Goal: Transaction & Acquisition: Purchase product/service

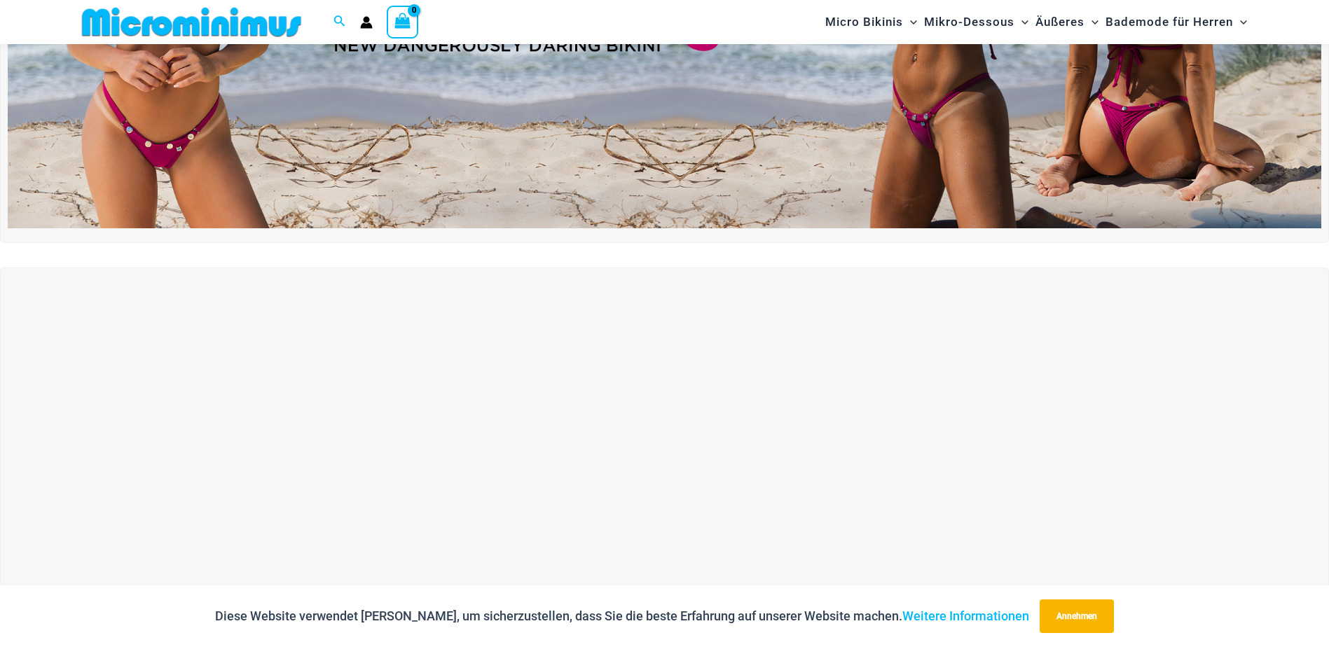
scroll to position [340, 0]
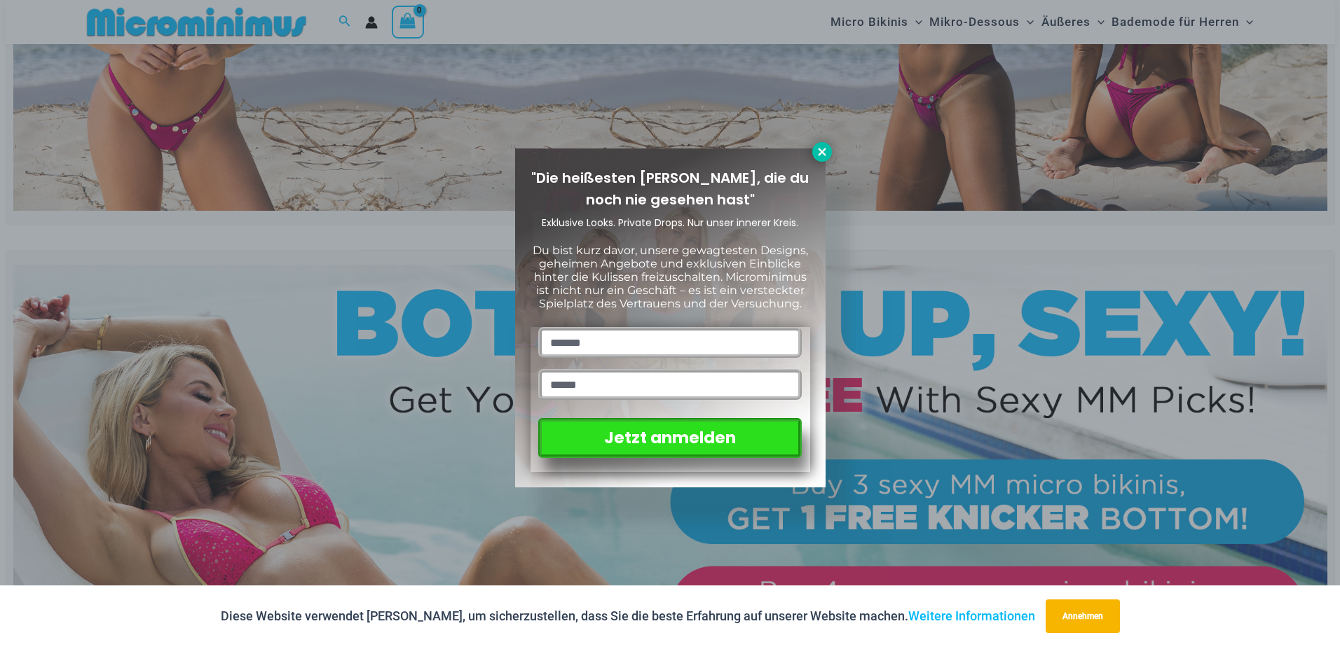
click at [823, 151] on icon at bounding box center [822, 152] width 8 height 8
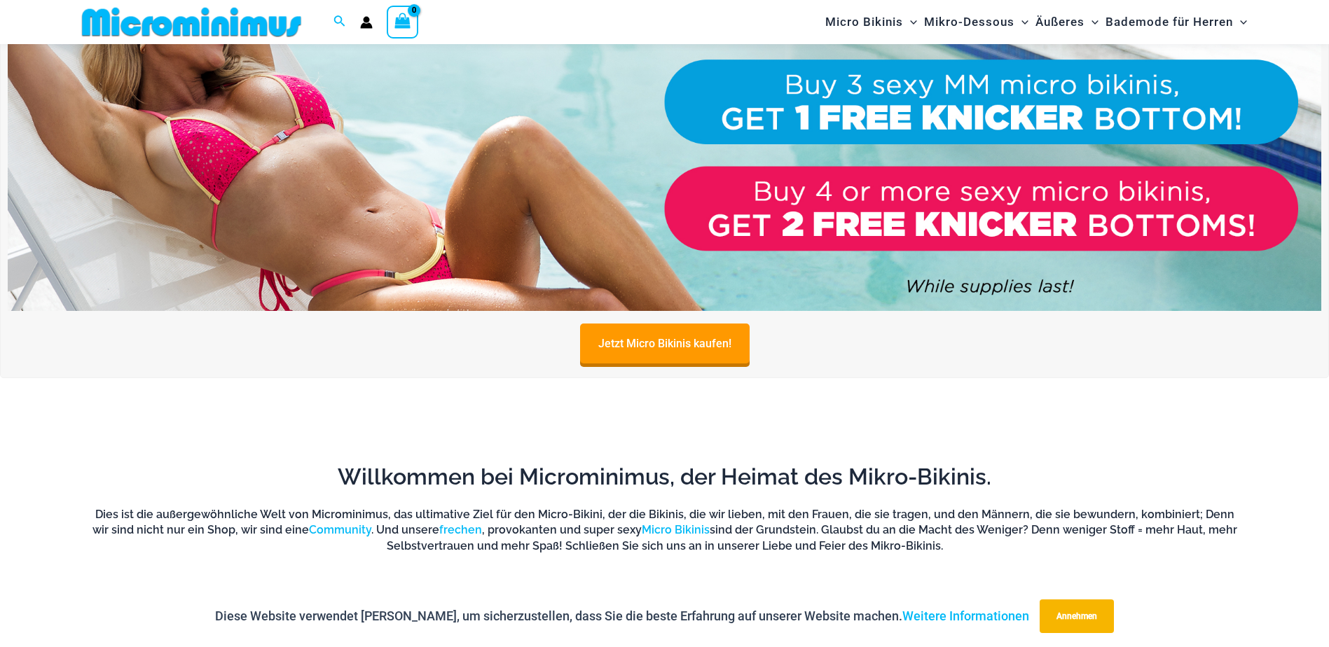
scroll to position [0, 0]
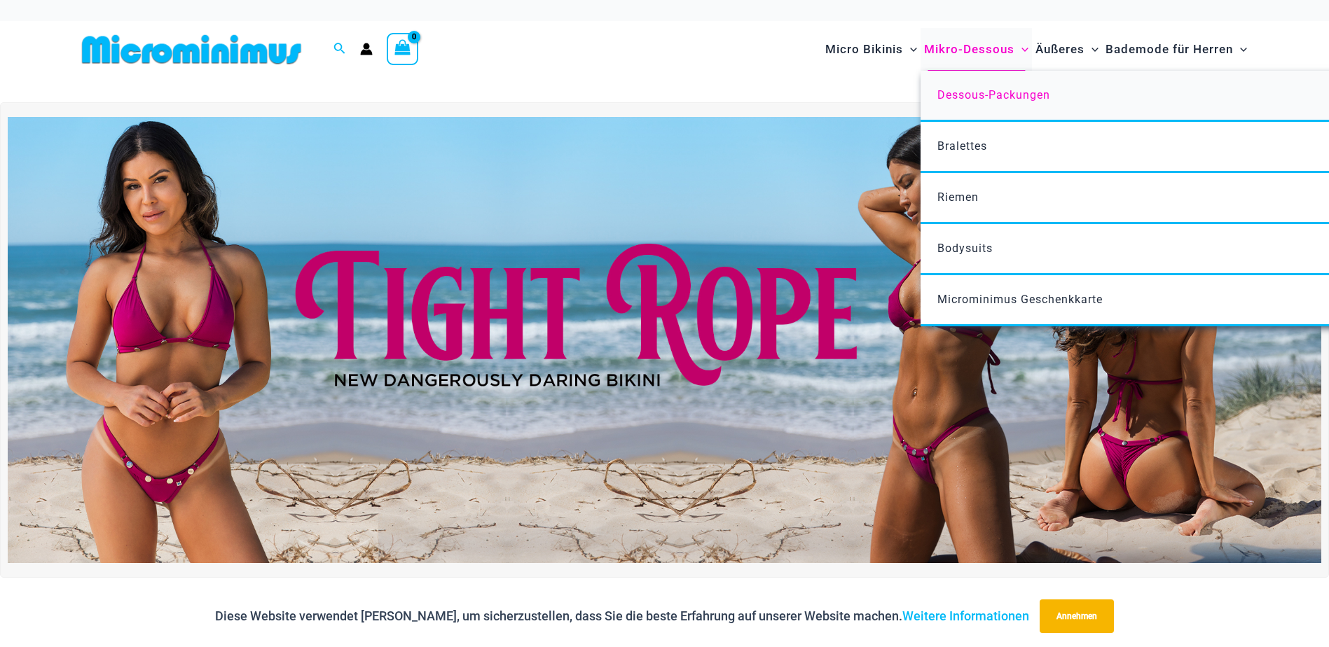
click at [967, 92] on span "Dessous-Packungen" at bounding box center [993, 94] width 113 height 13
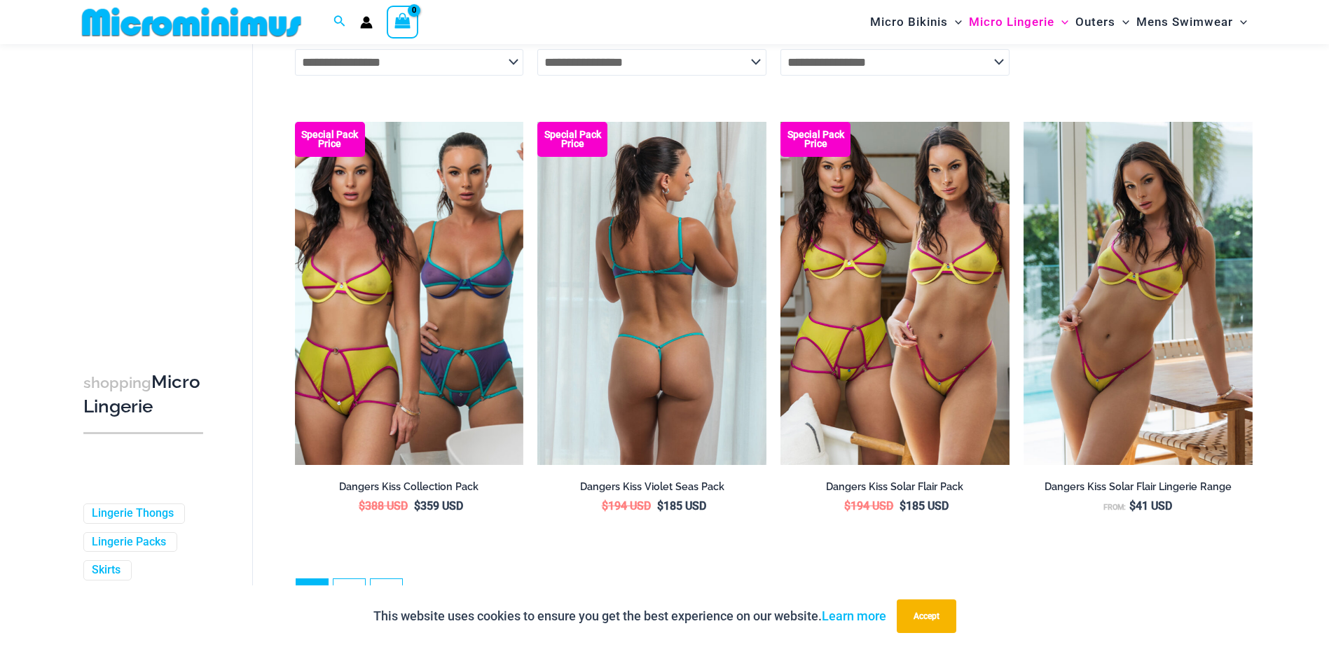
scroll to position [3632, 0]
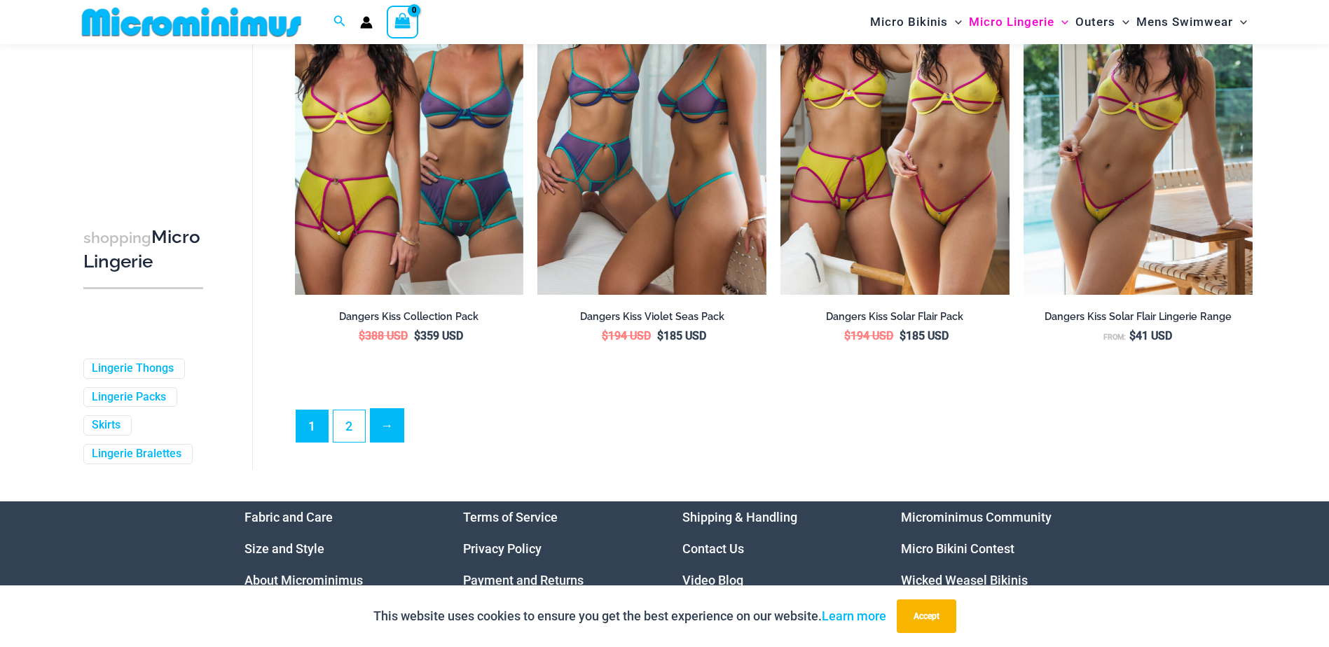
click at [391, 439] on link "→" at bounding box center [387, 425] width 33 height 33
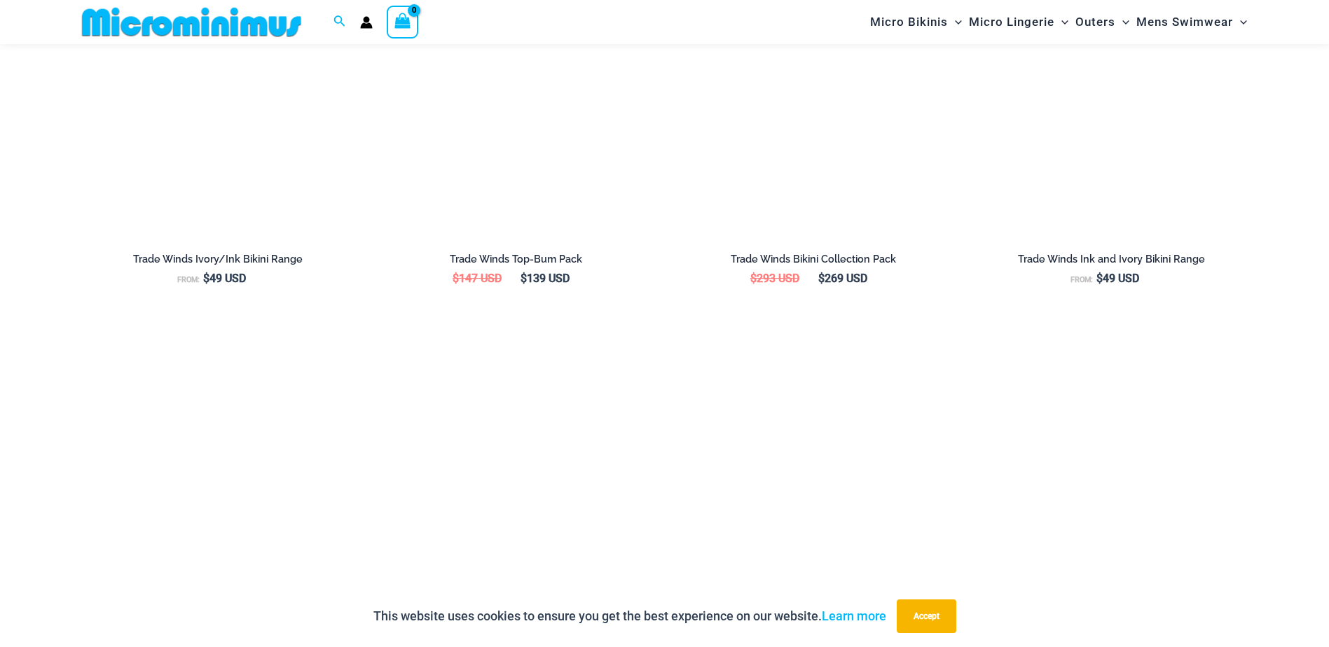
scroll to position [2369, 0]
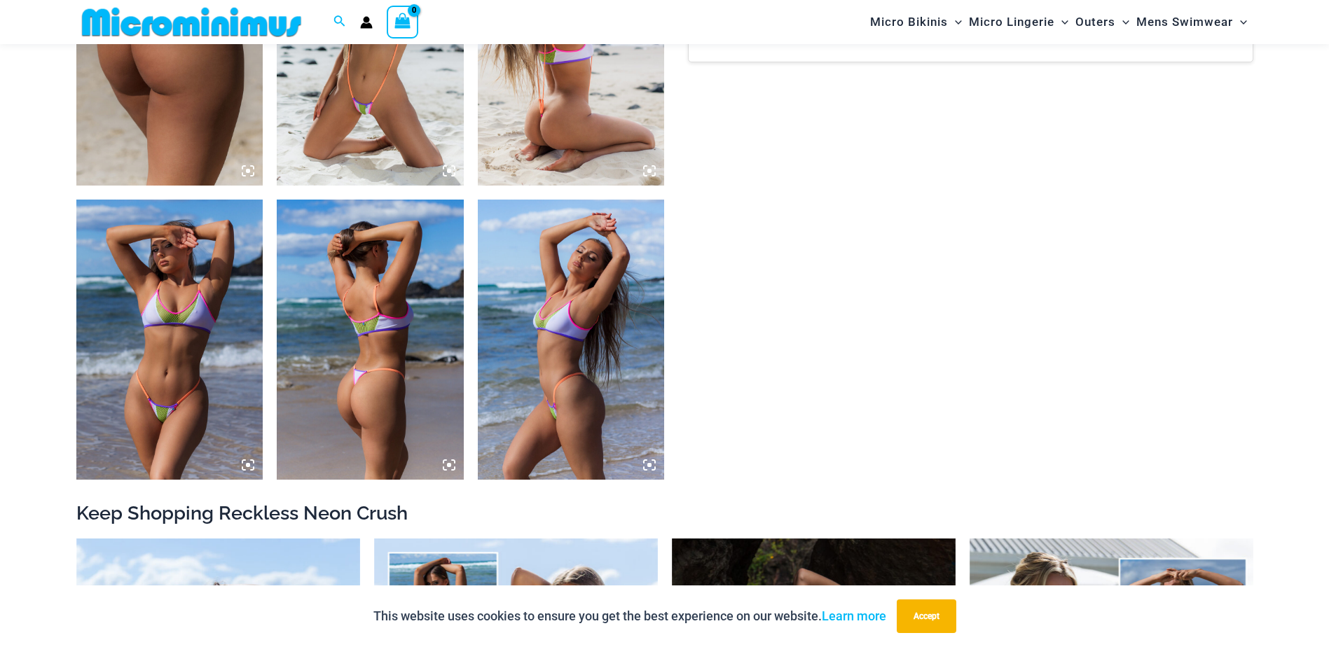
scroll to position [1178, 0]
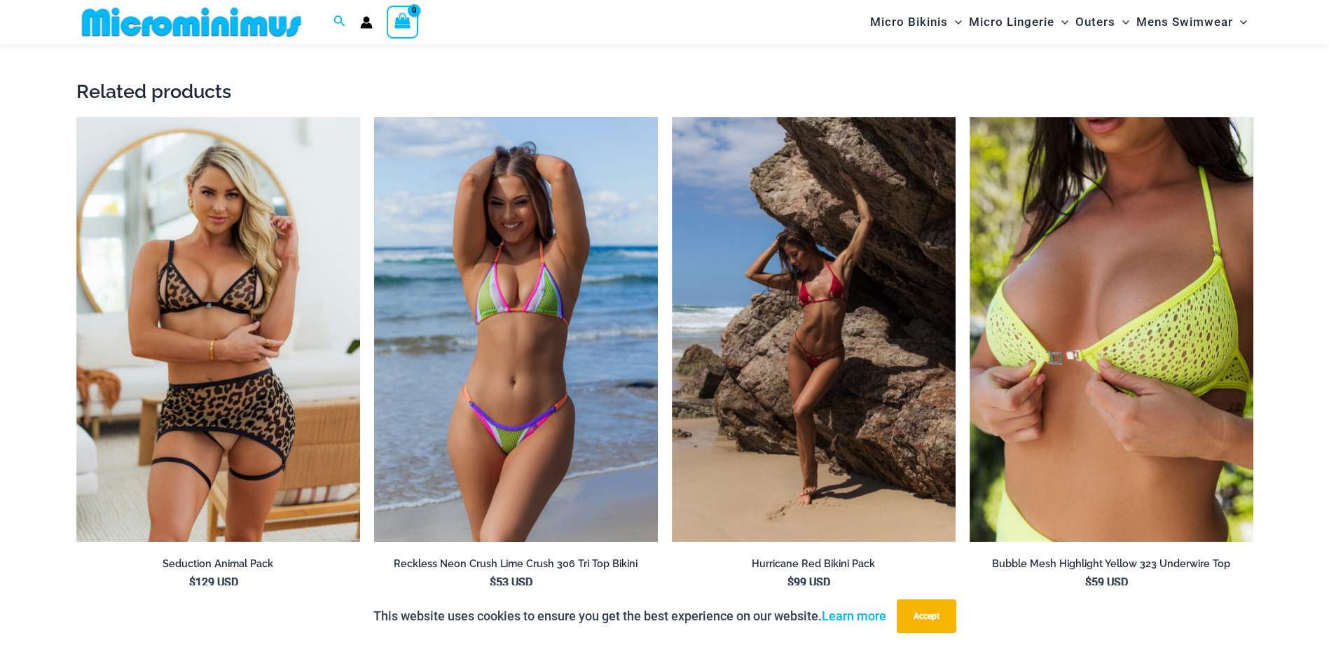
scroll to position [2161, 0]
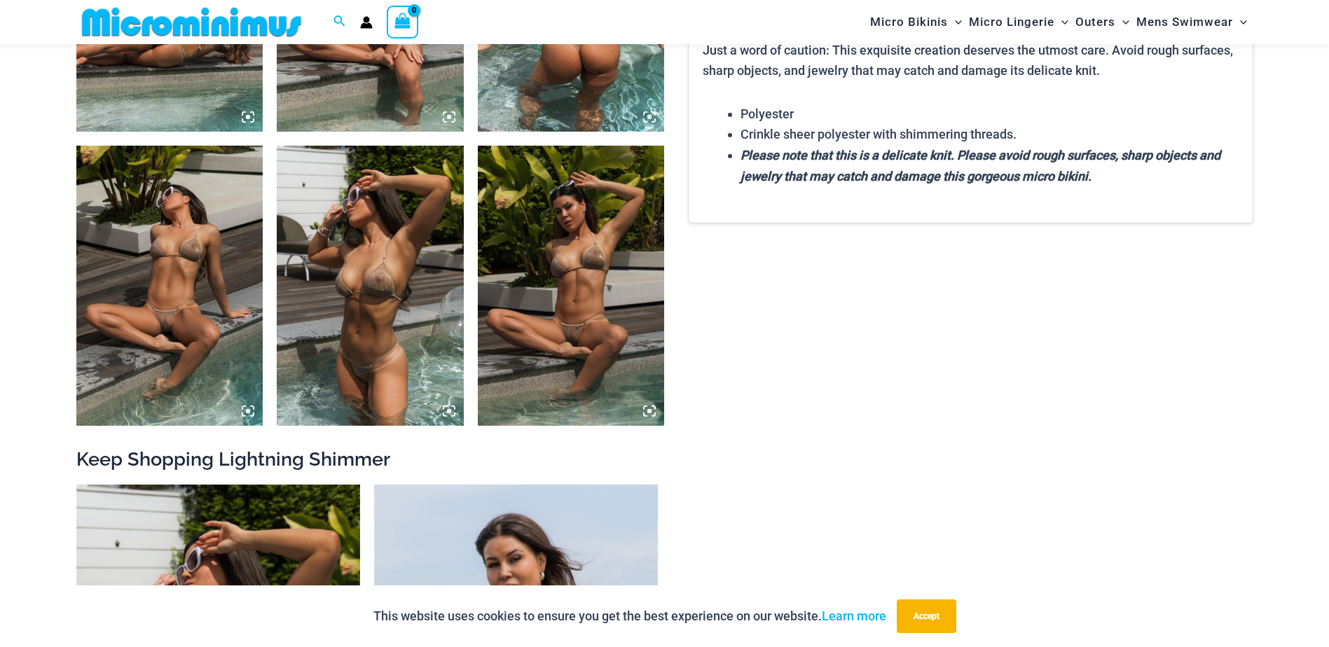
scroll to position [1180, 0]
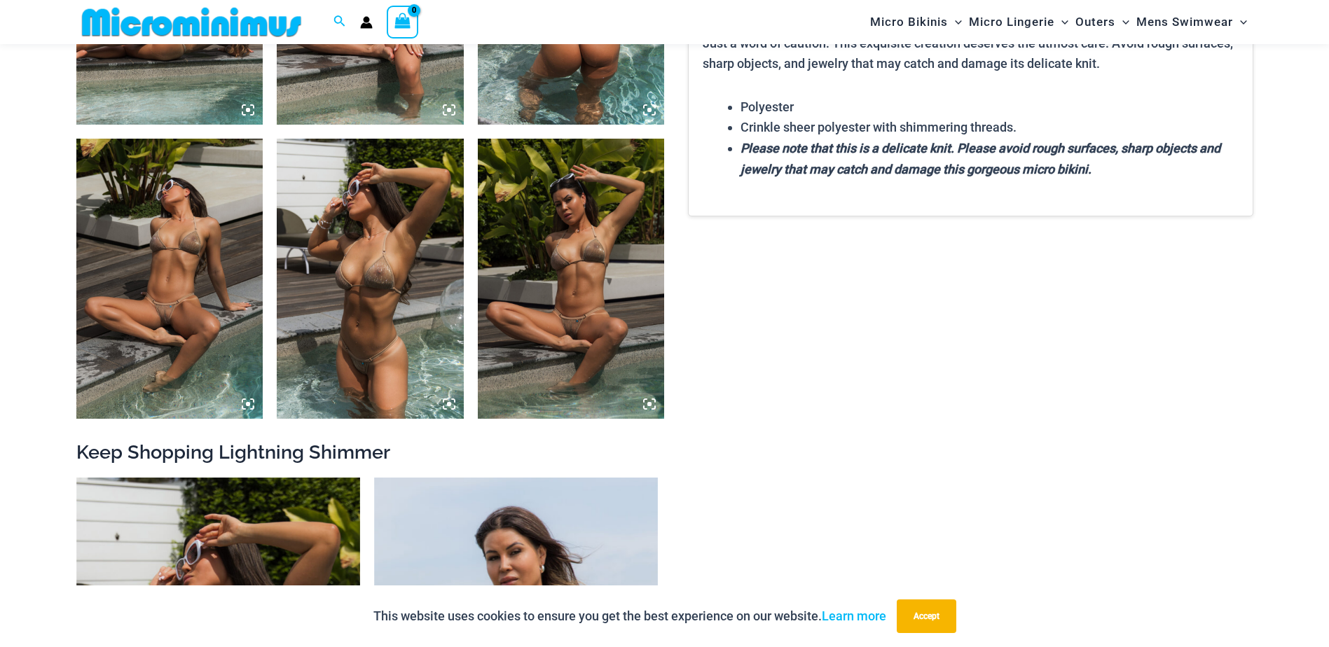
click at [222, 233] on img at bounding box center [169, 279] width 187 height 280
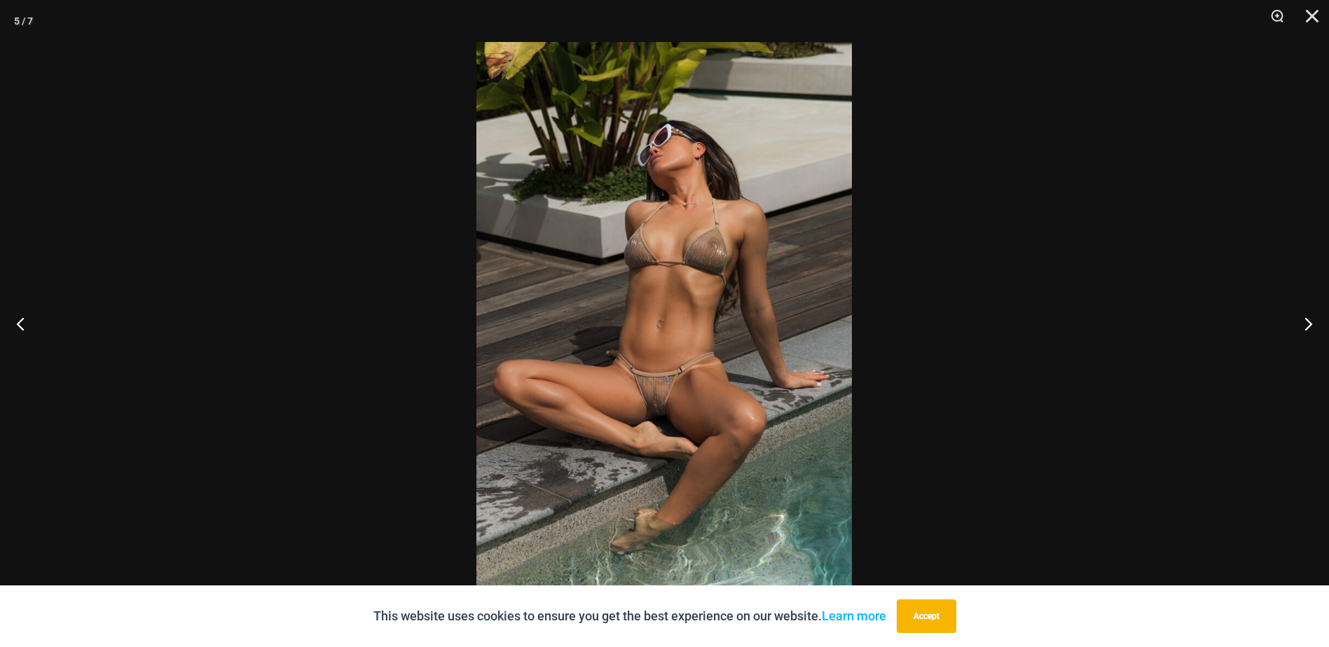
click at [642, 365] on img at bounding box center [664, 323] width 376 height 563
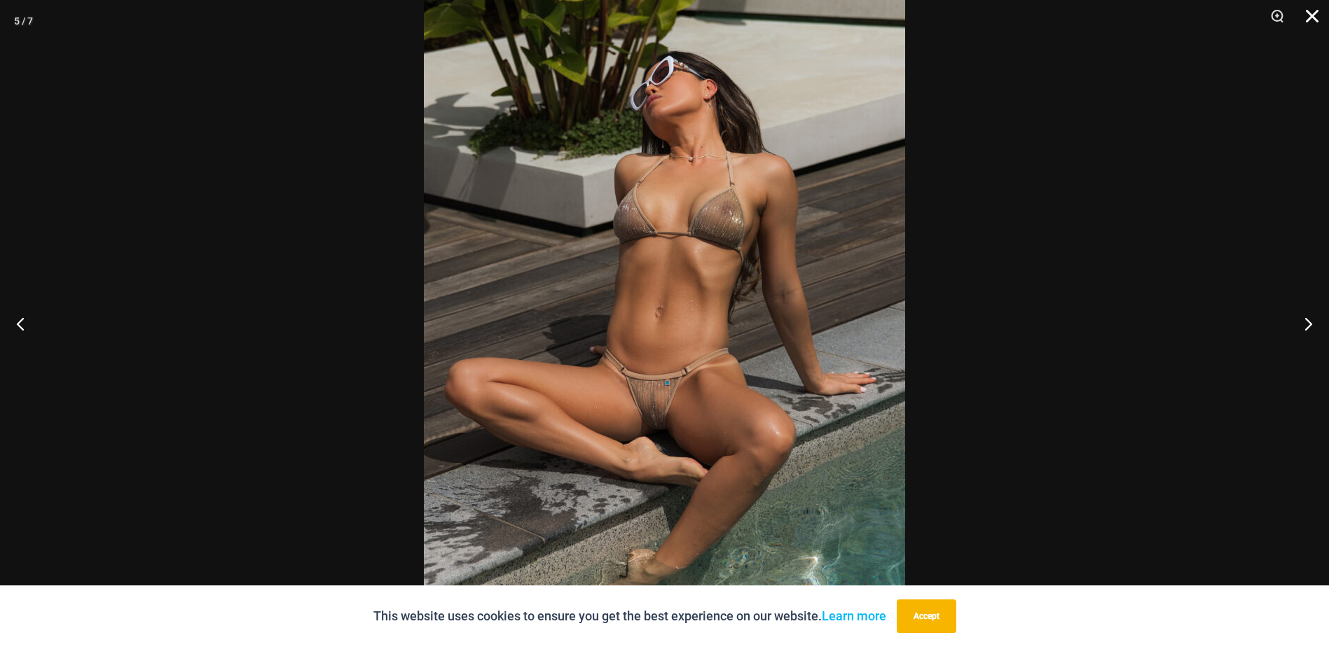
click at [1312, 18] on button "Close" at bounding box center [1307, 21] width 35 height 42
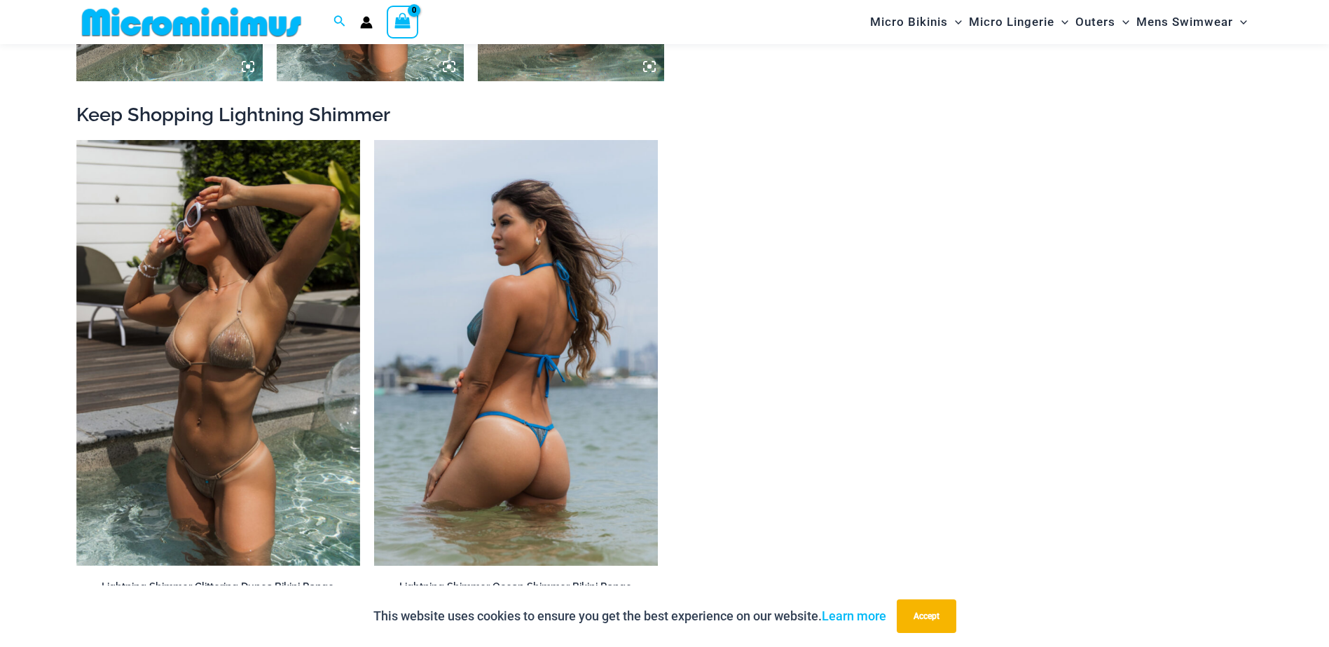
scroll to position [1600, 0]
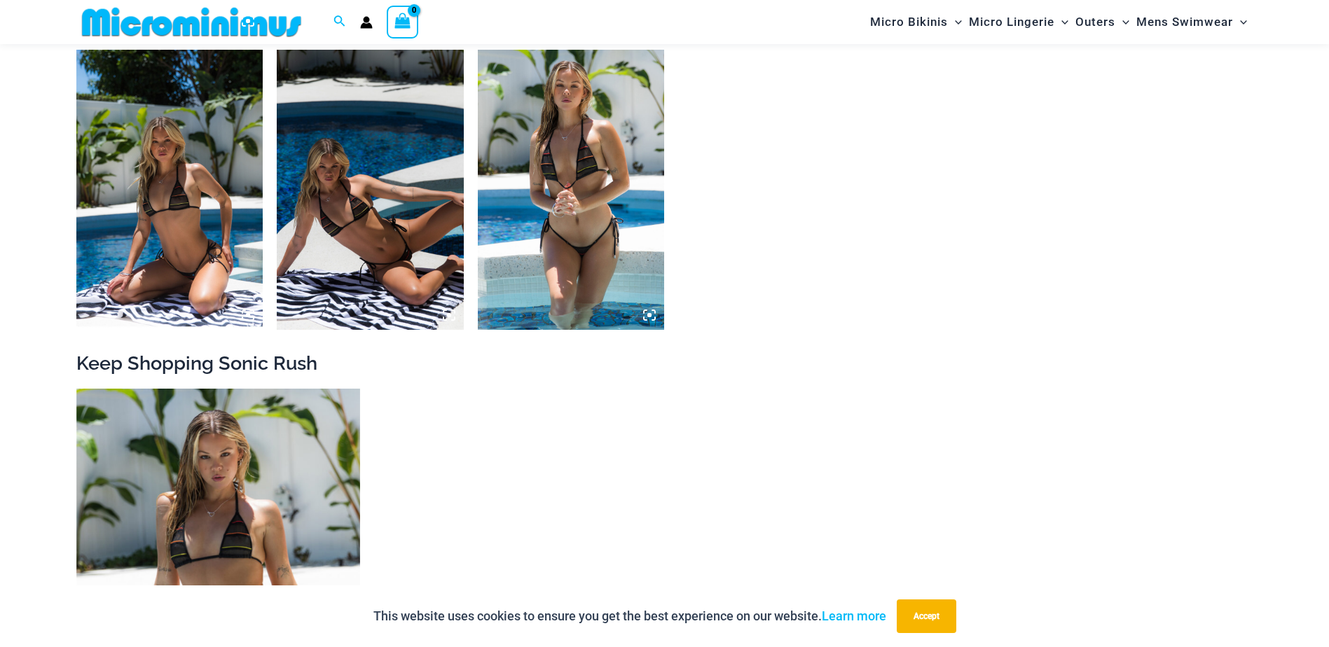
scroll to position [1459, 0]
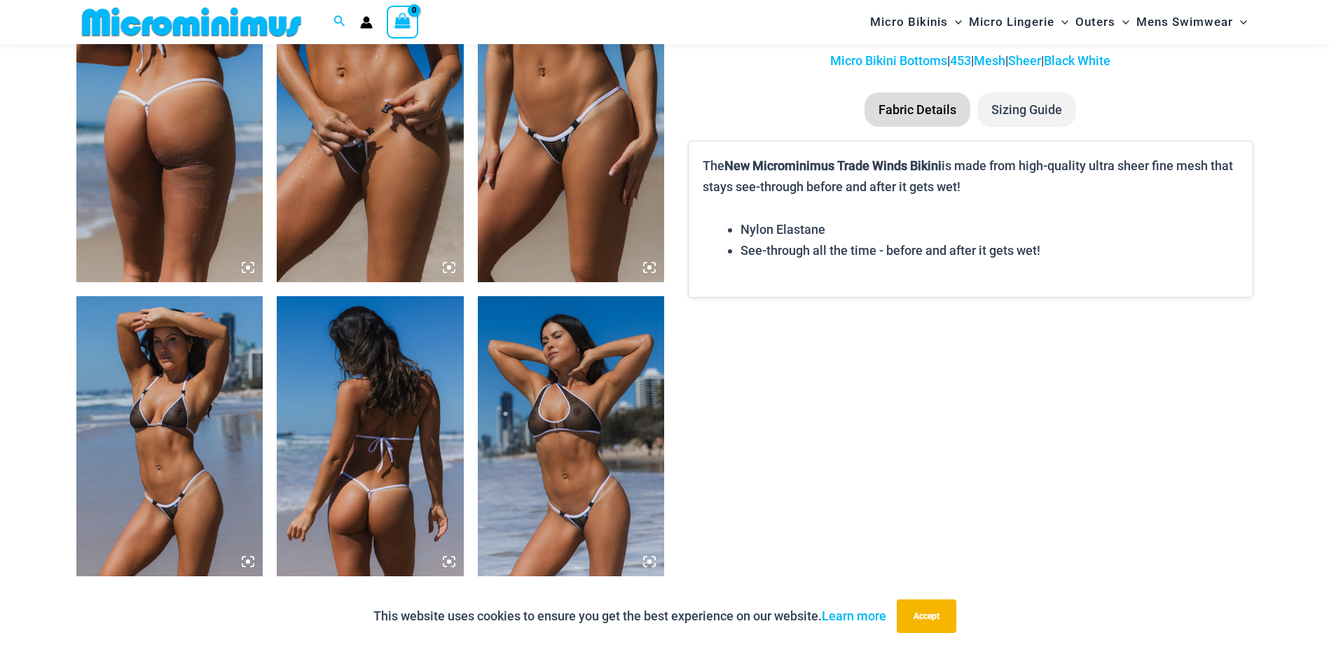
scroll to position [1038, 0]
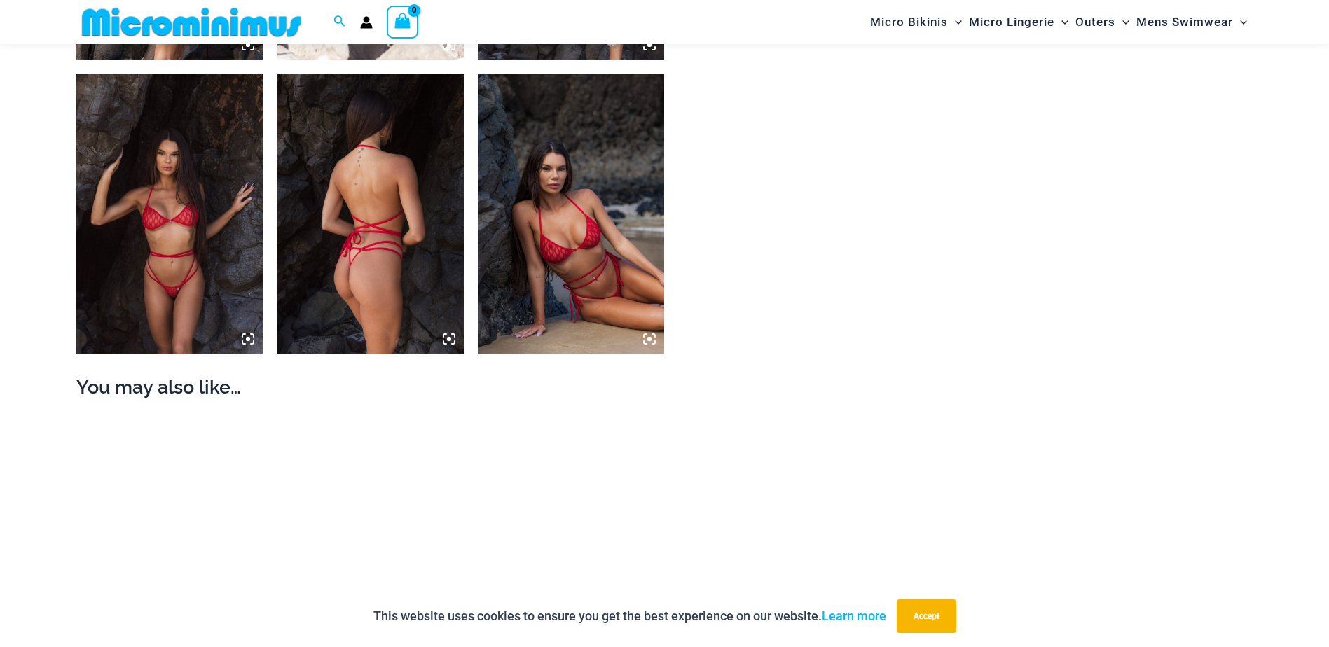
scroll to position [1249, 0]
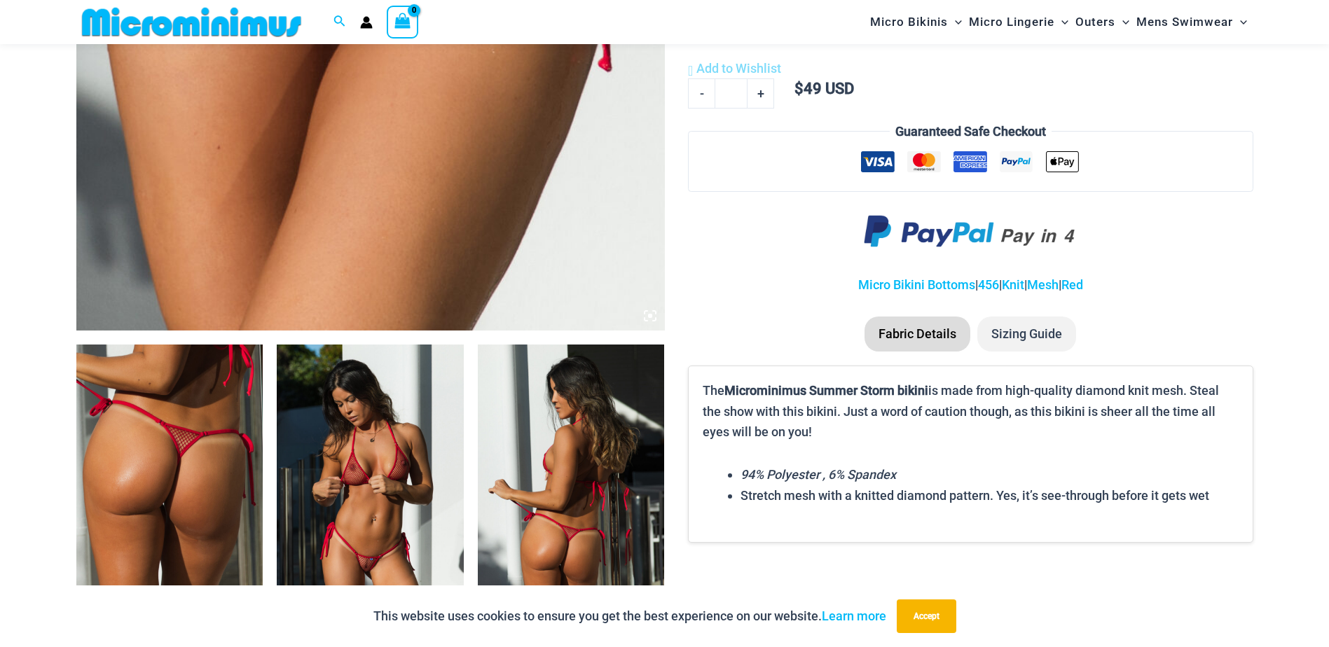
scroll to position [898, 0]
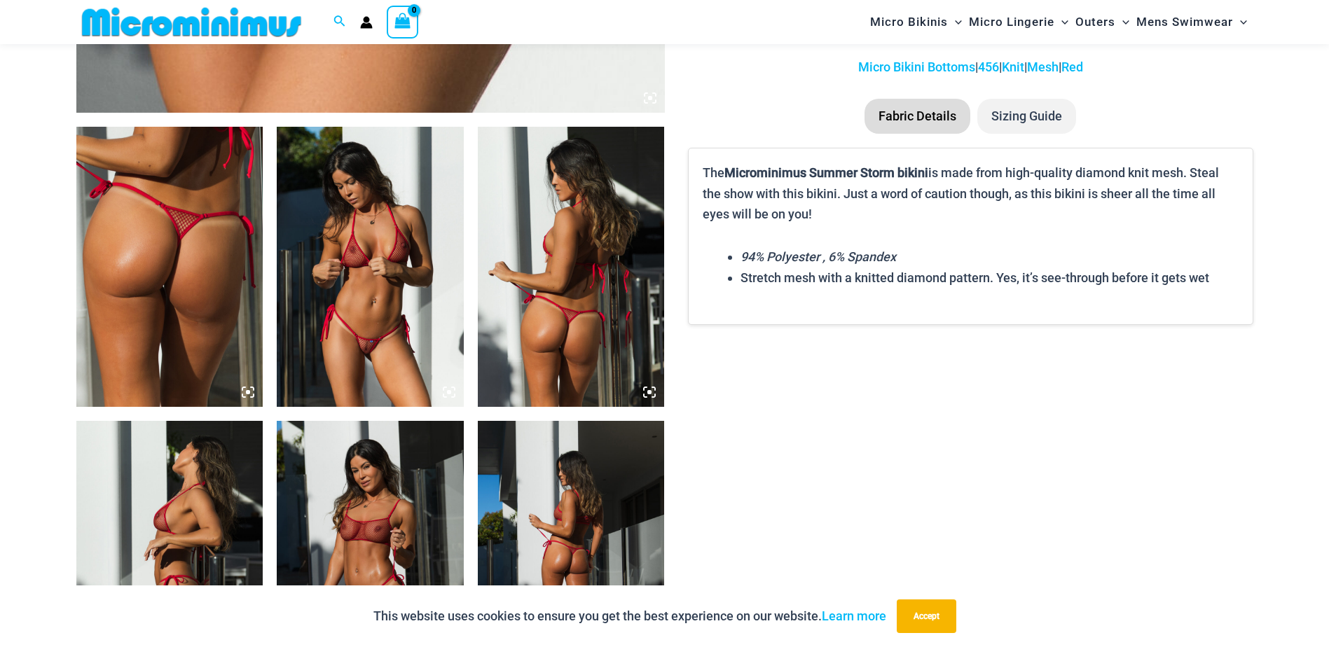
click at [377, 279] on img at bounding box center [370, 267] width 187 height 280
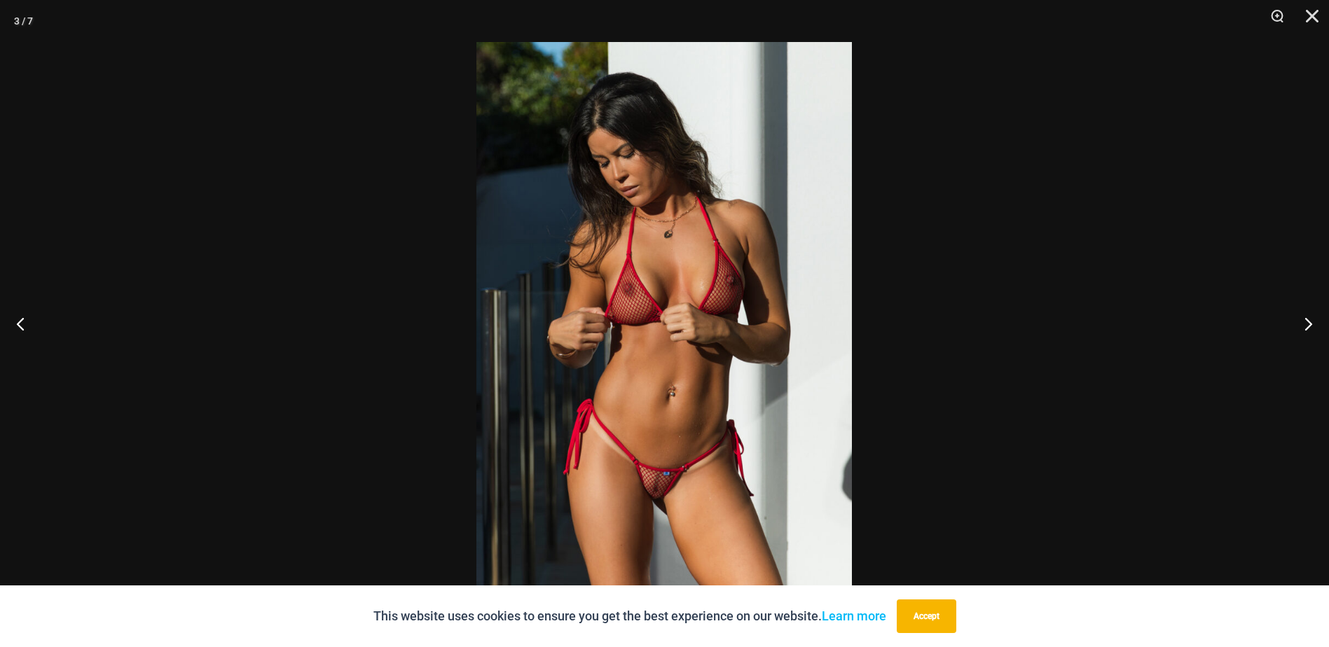
click at [623, 341] on img at bounding box center [664, 323] width 376 height 563
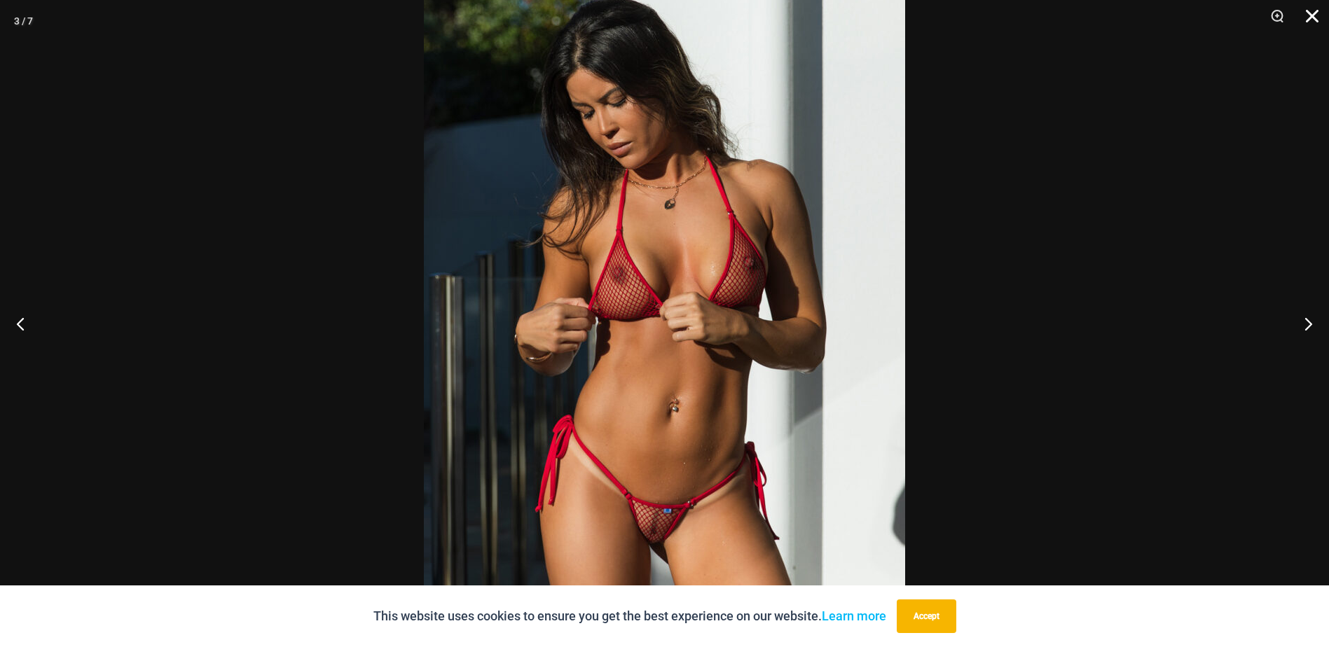
click at [1313, 20] on button "Close" at bounding box center [1307, 21] width 35 height 42
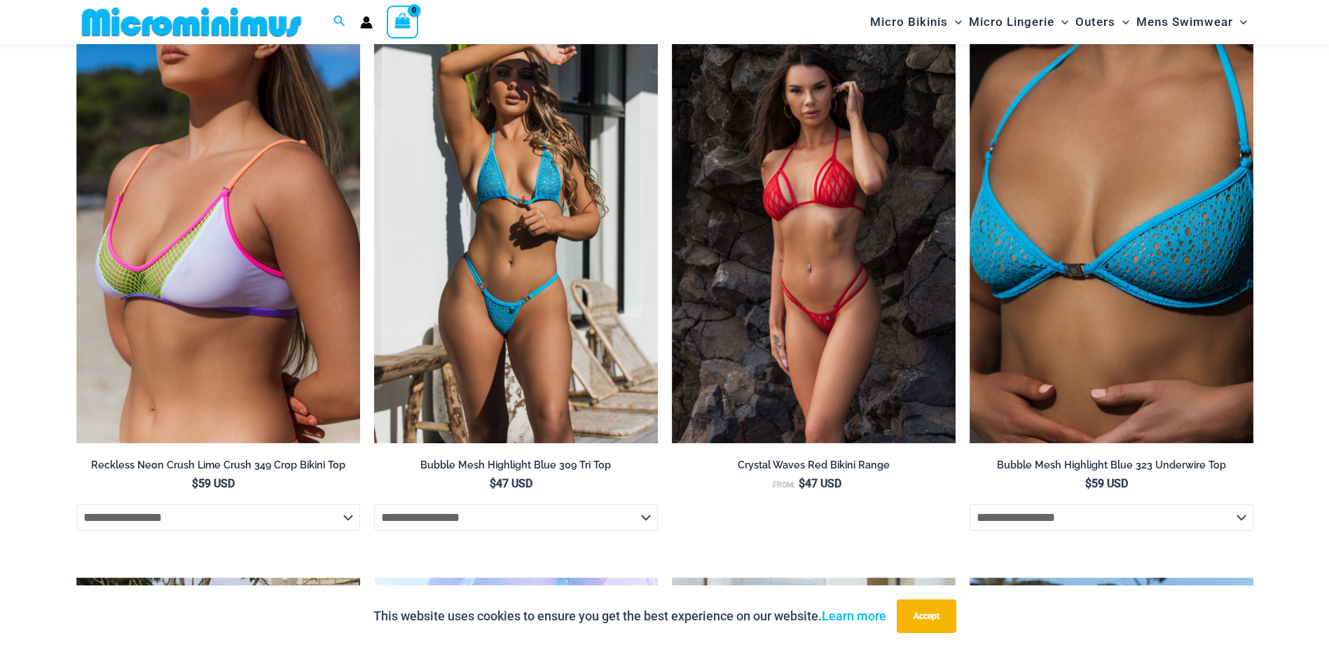
scroll to position [2229, 0]
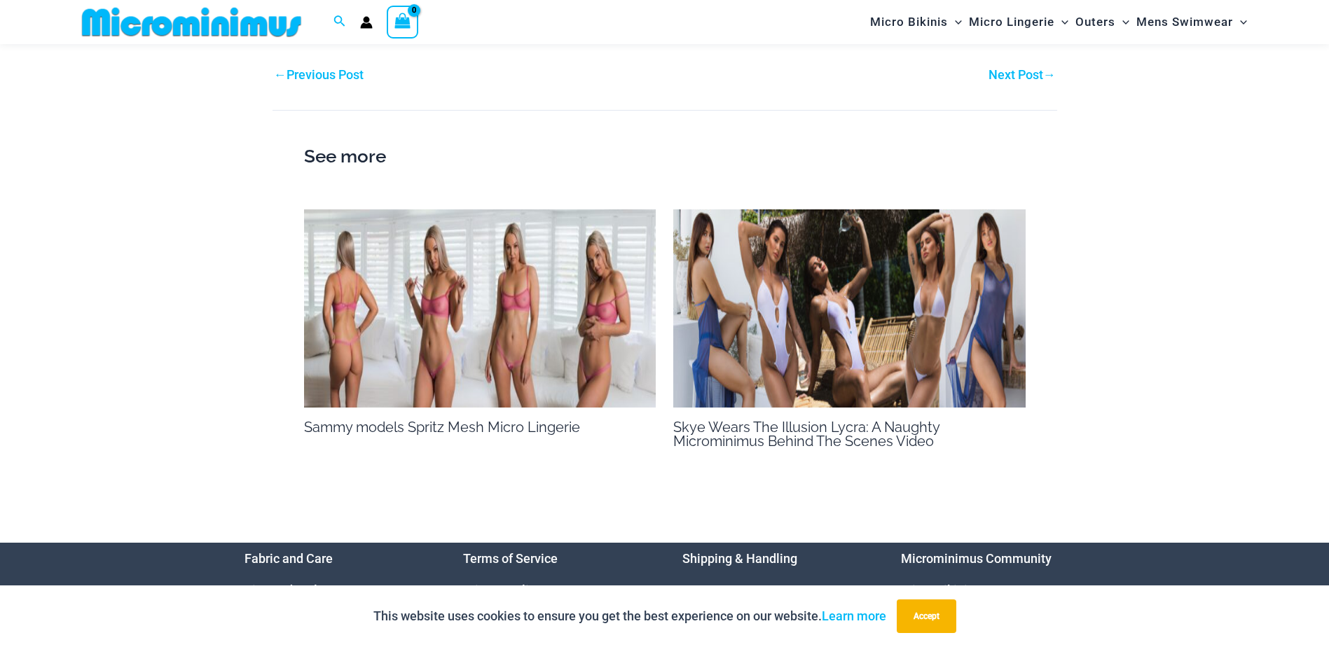
scroll to position [1601, 0]
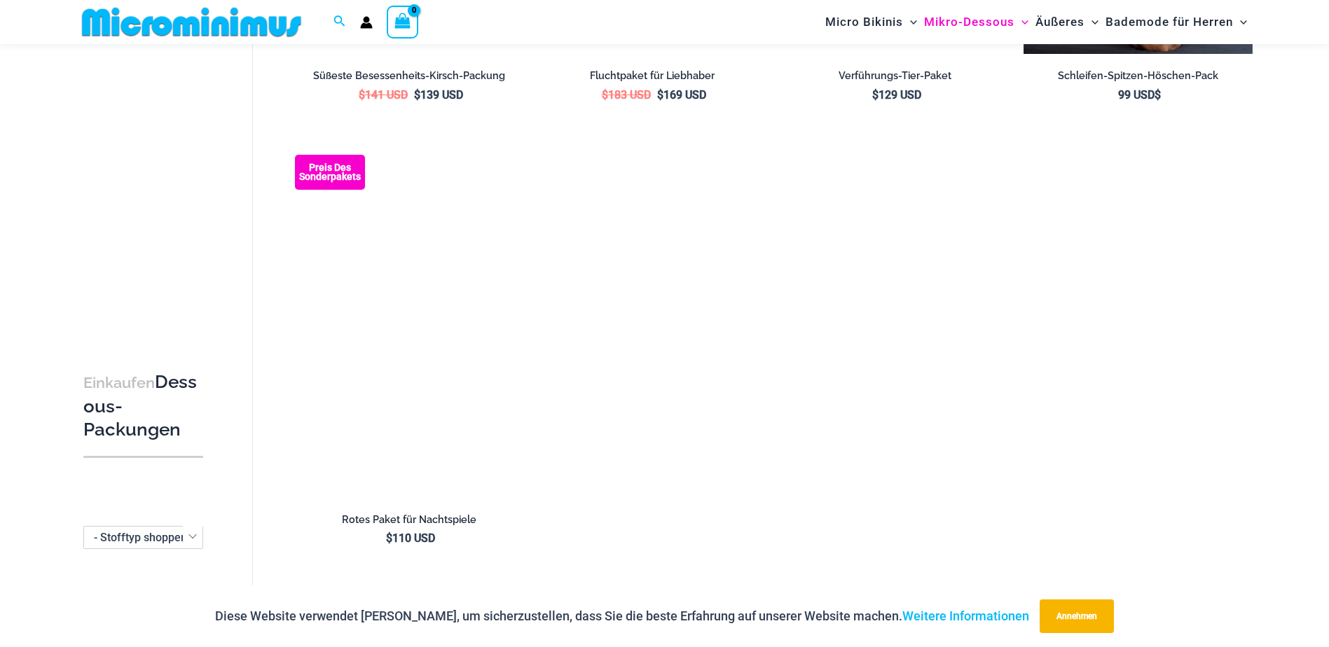
scroll to position [1811, 0]
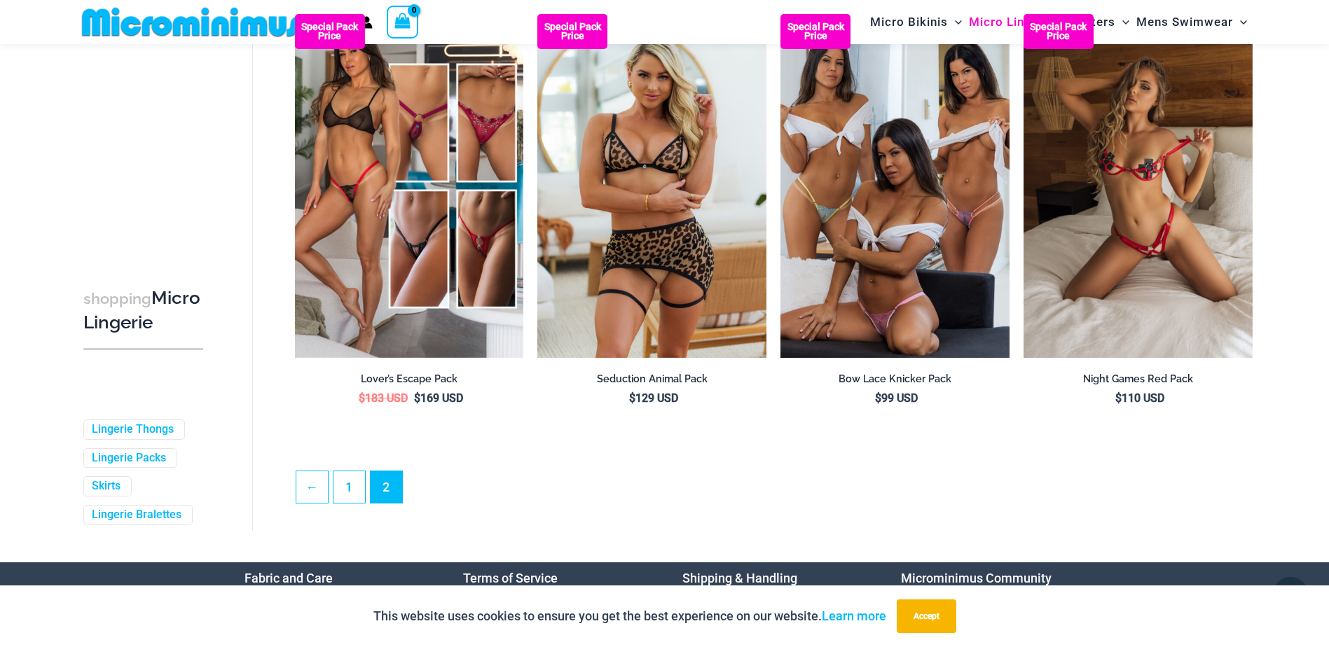
scroll to position [3563, 0]
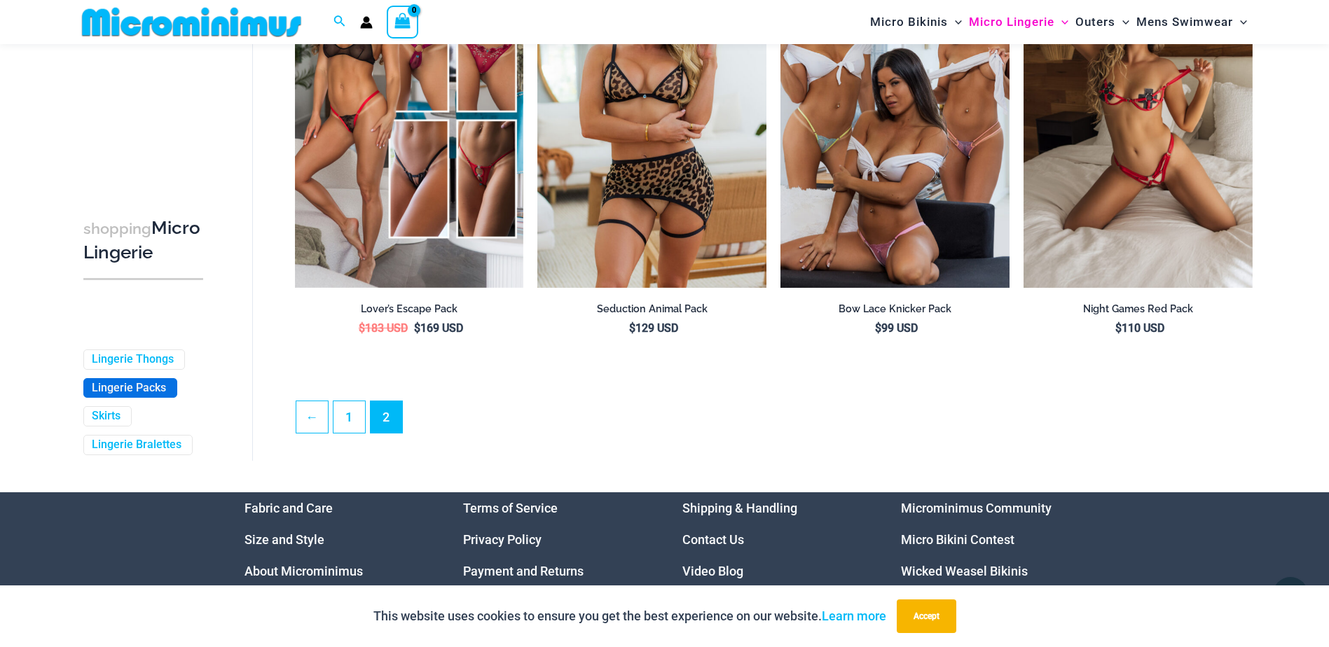
click at [152, 396] on link "Lingerie Packs" at bounding box center [129, 388] width 74 height 15
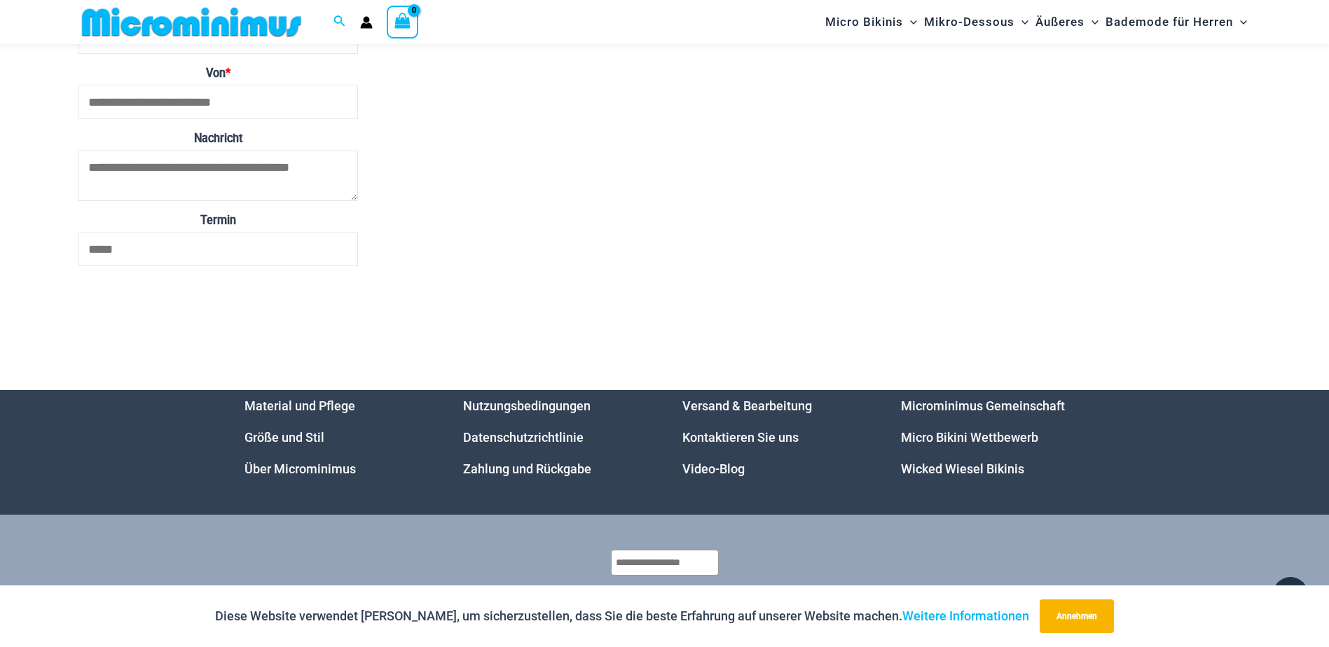
scroll to position [5069, 0]
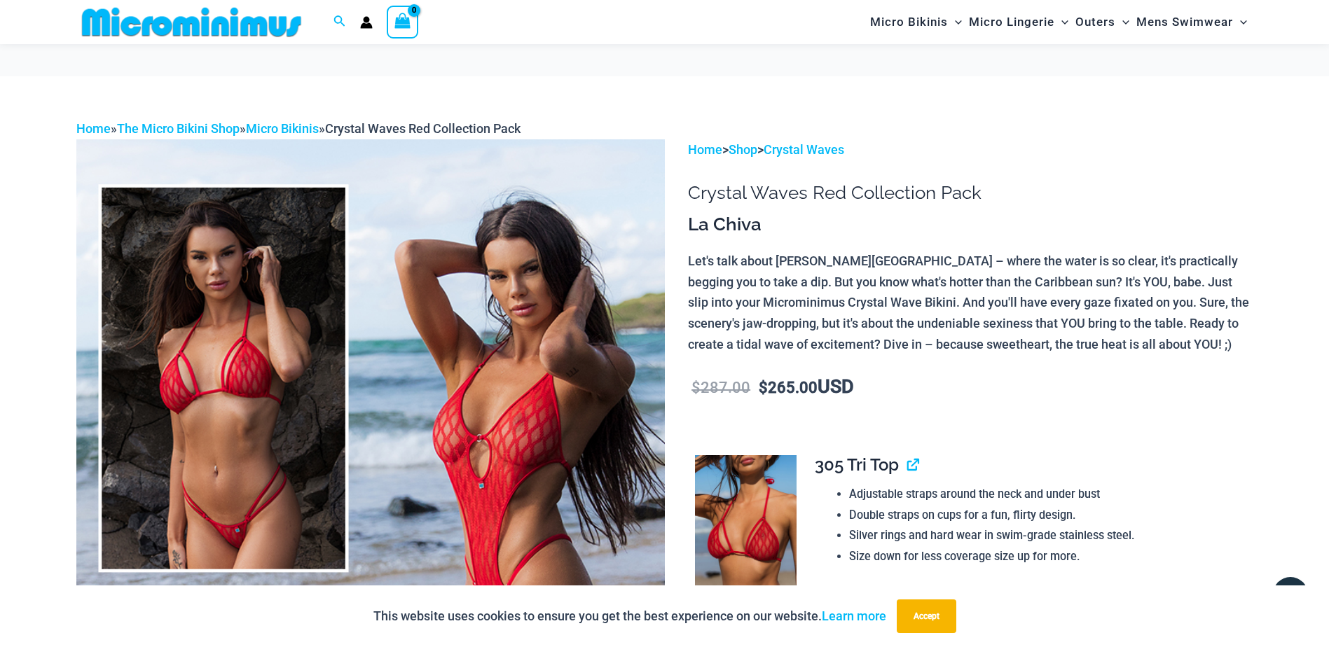
scroll to position [127, 0]
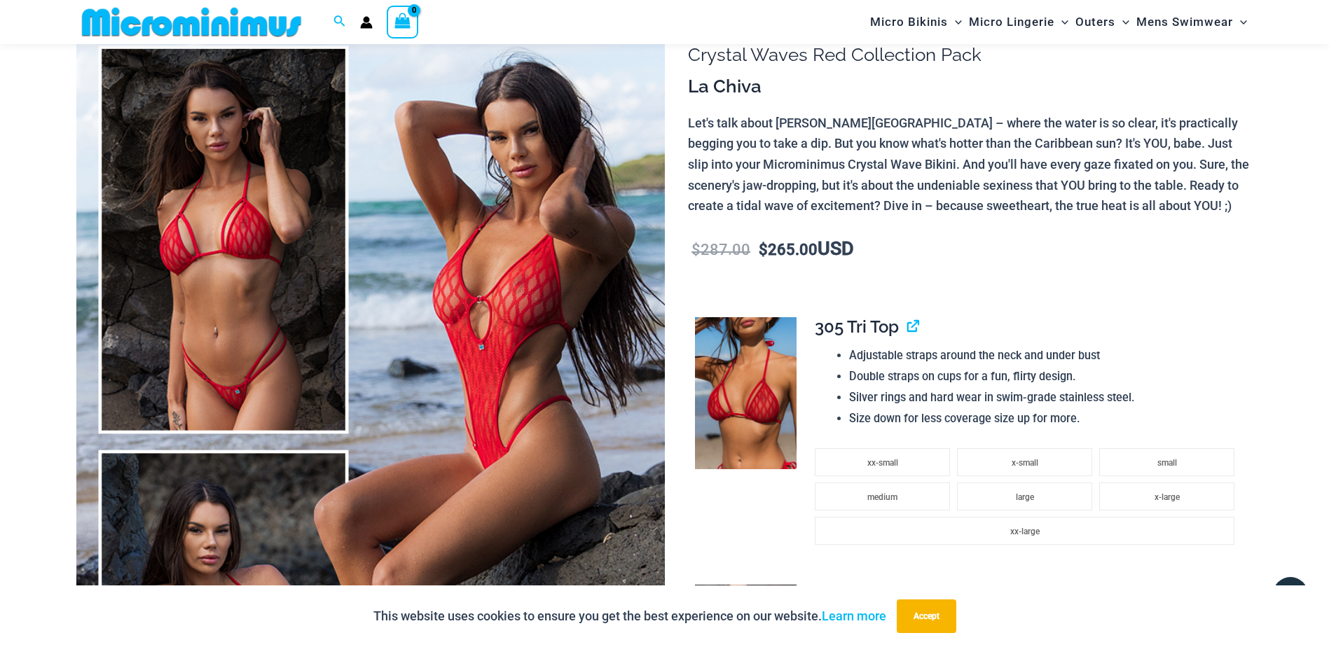
click at [511, 263] on img at bounding box center [370, 442] width 589 height 883
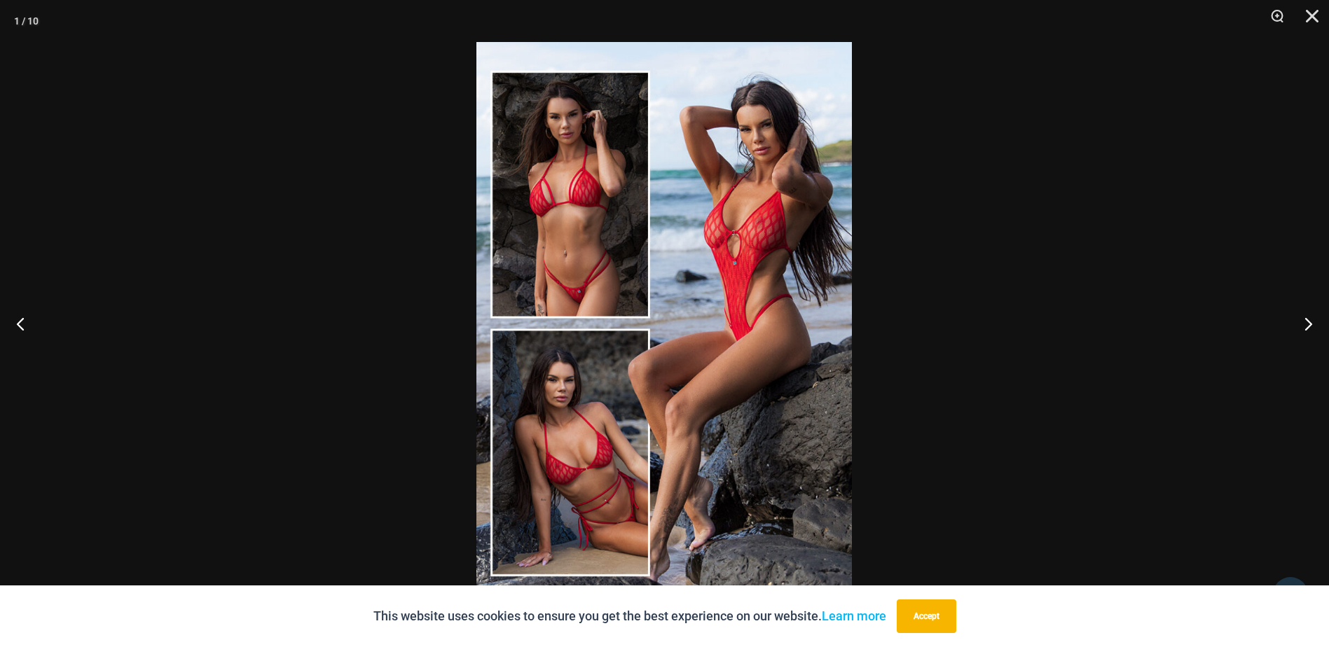
click at [689, 277] on img at bounding box center [664, 323] width 376 height 563
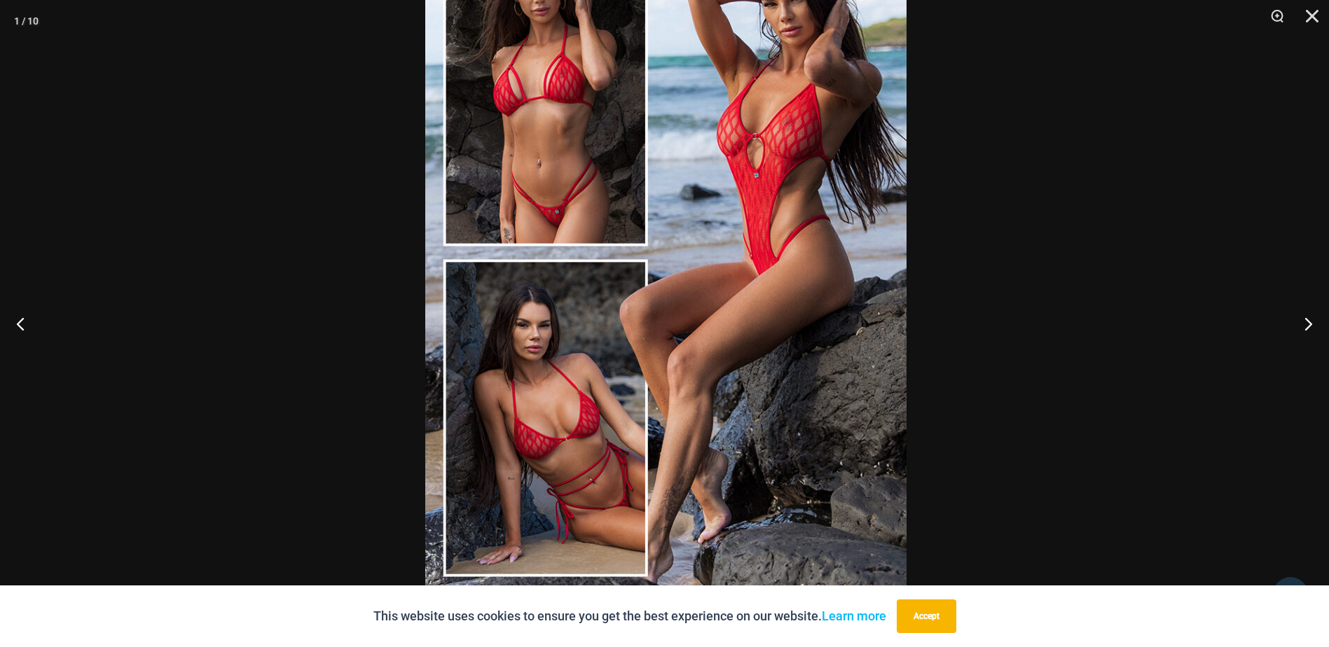
click at [699, 195] on img at bounding box center [665, 253] width 481 height 722
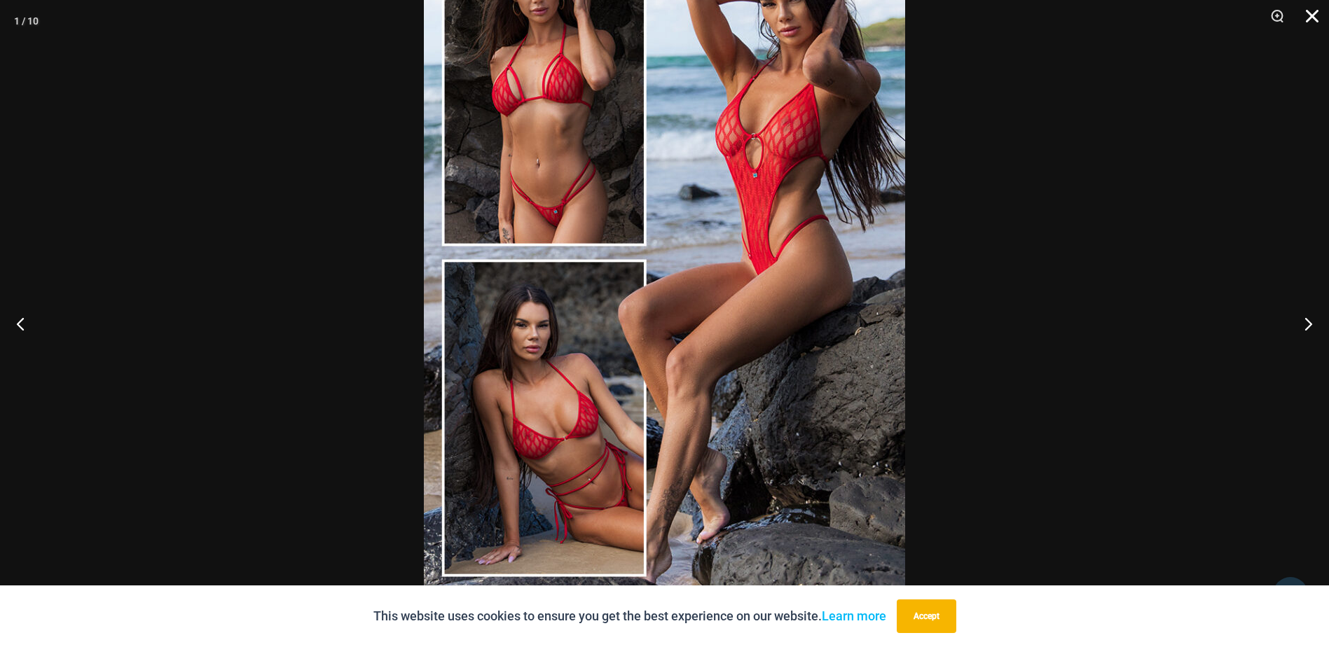
click at [1314, 9] on button "Close" at bounding box center [1307, 21] width 35 height 42
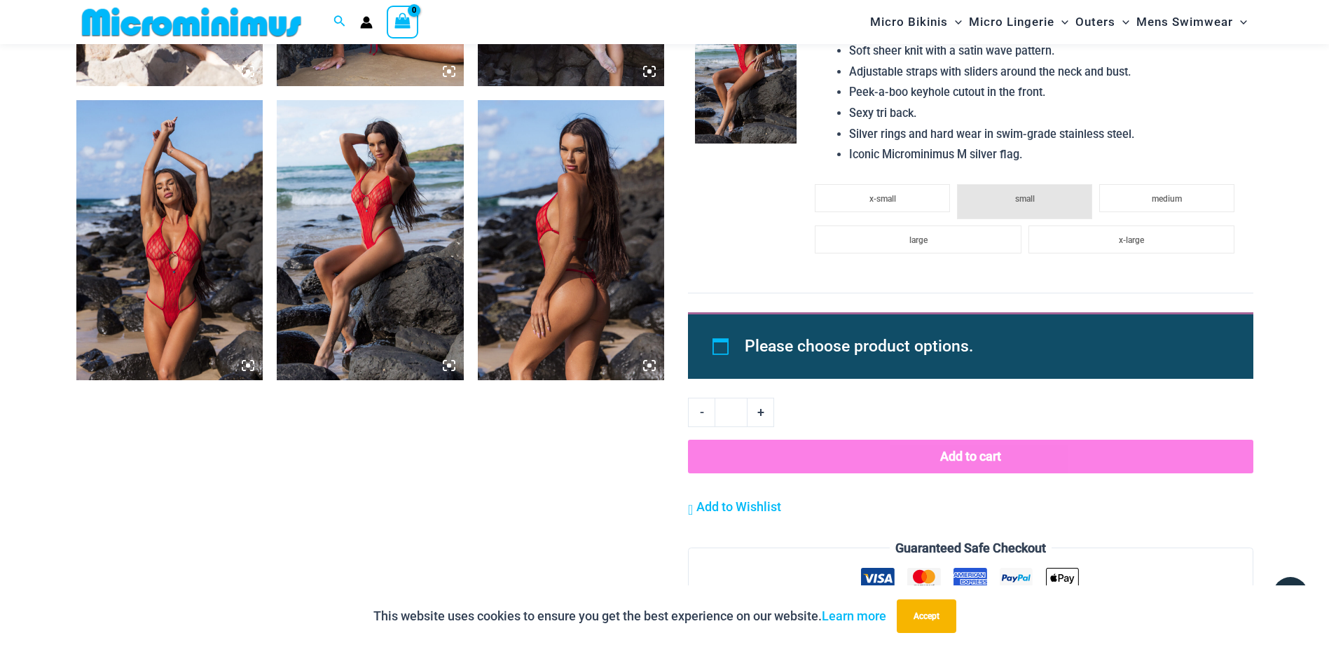
scroll to position [1528, 0]
